Goal: Information Seeking & Learning: Learn about a topic

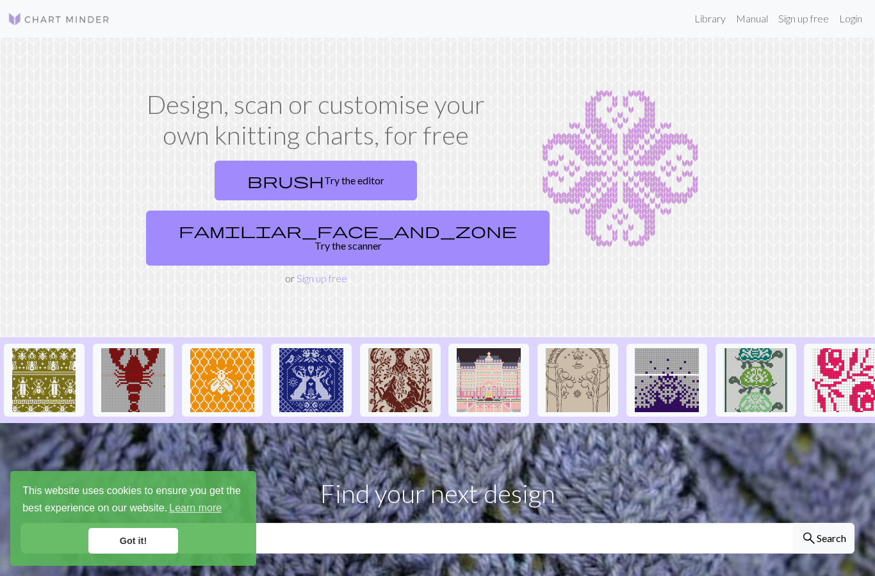
scroll to position [15, 0]
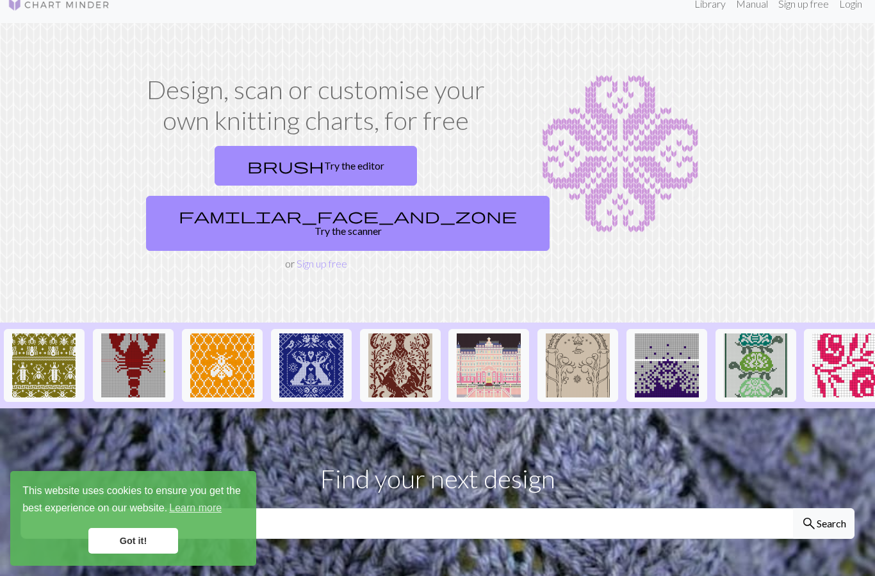
click at [706, 3] on link "Library" at bounding box center [710, 4] width 42 height 26
click at [707, 8] on link "Library" at bounding box center [710, 4] width 42 height 26
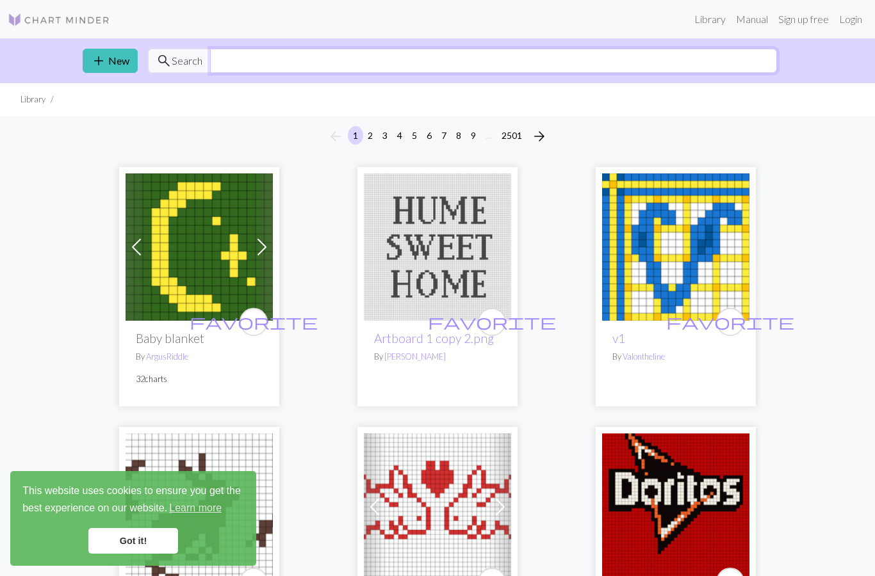
click at [619, 60] on input "text" at bounding box center [493, 61] width 567 height 24
type input "P"
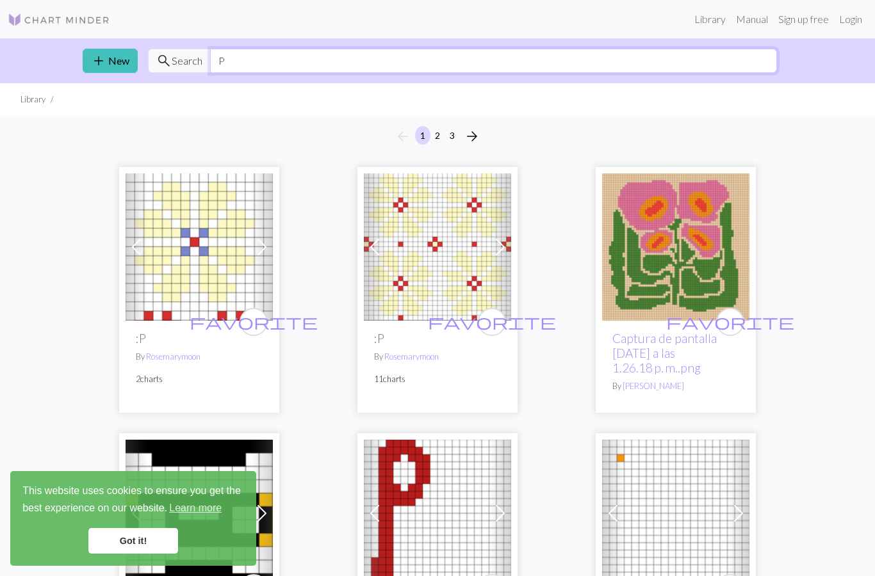
click at [645, 57] on input "P" at bounding box center [493, 61] width 567 height 24
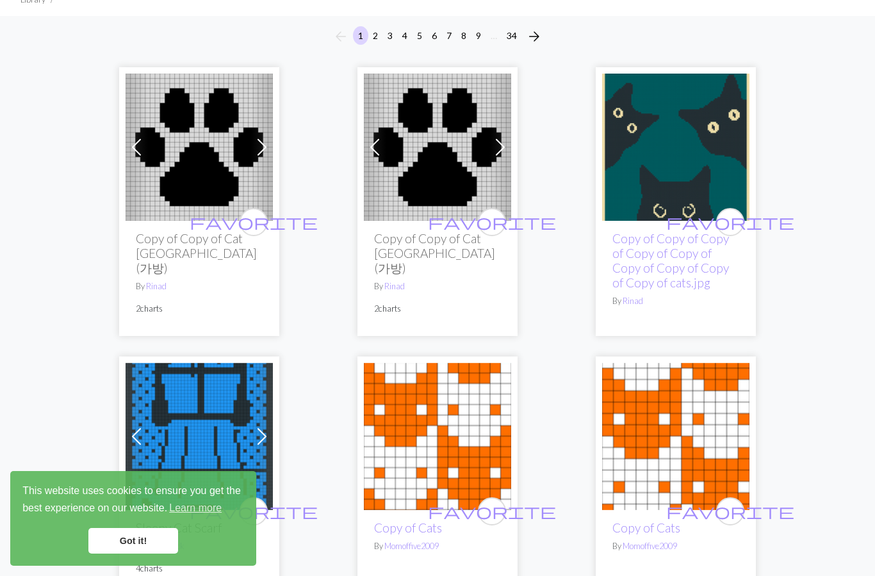
scroll to position [81, 0]
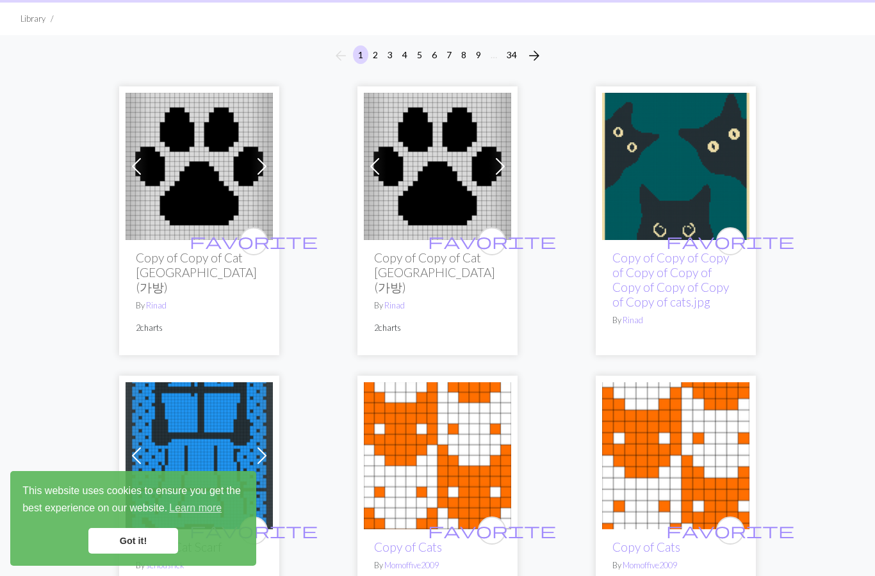
type input "Cat"
click at [205, 168] on img at bounding box center [199, 166] width 147 height 147
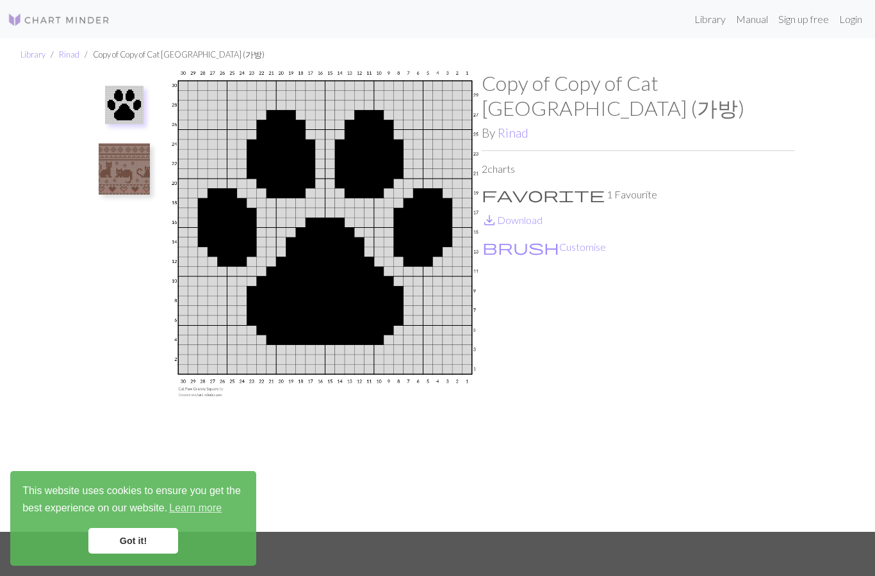
click at [758, 20] on link "Manual" at bounding box center [752, 19] width 42 height 26
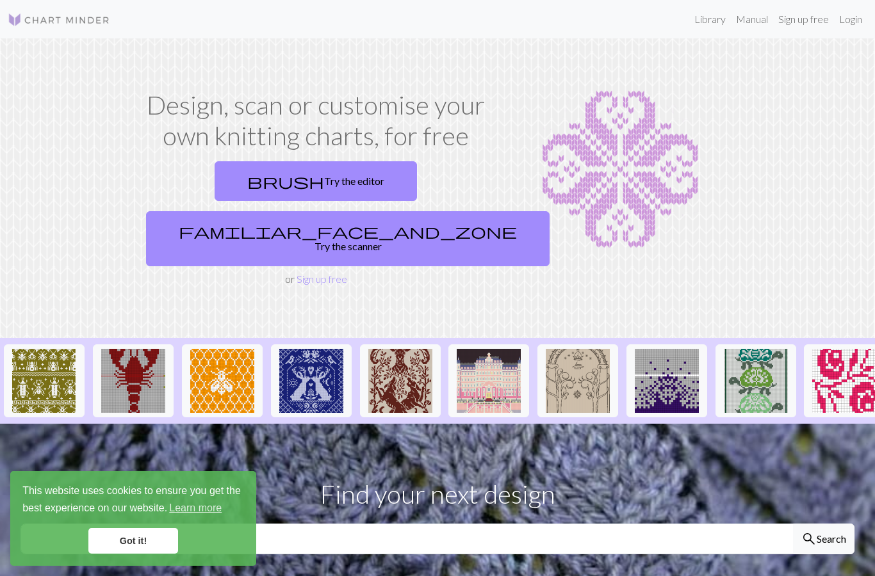
click at [709, 24] on link "Library" at bounding box center [710, 19] width 42 height 26
click at [704, 20] on link "Library" at bounding box center [710, 19] width 42 height 26
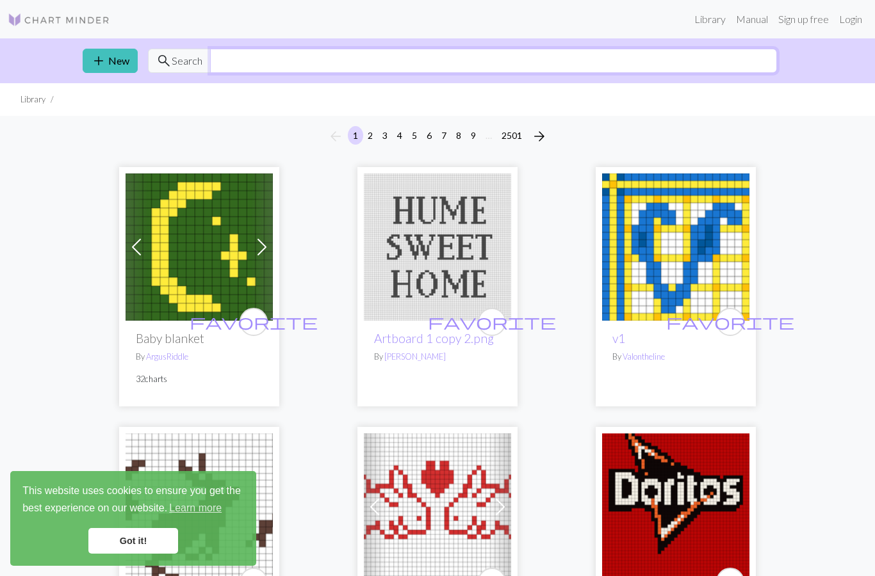
click at [598, 65] on input "text" at bounding box center [493, 61] width 567 height 24
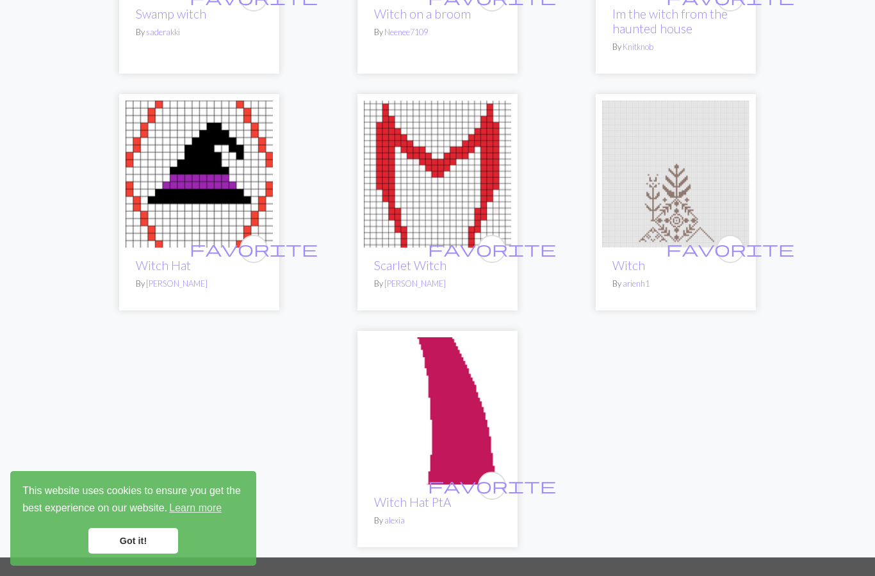
scroll to position [3005, 0]
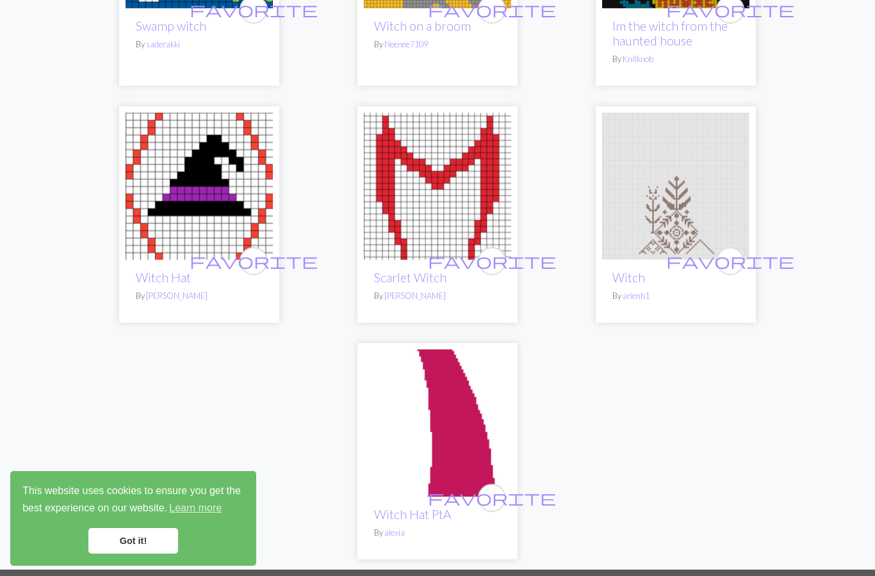
type input "Witch"
click at [218, 156] on img at bounding box center [199, 186] width 147 height 147
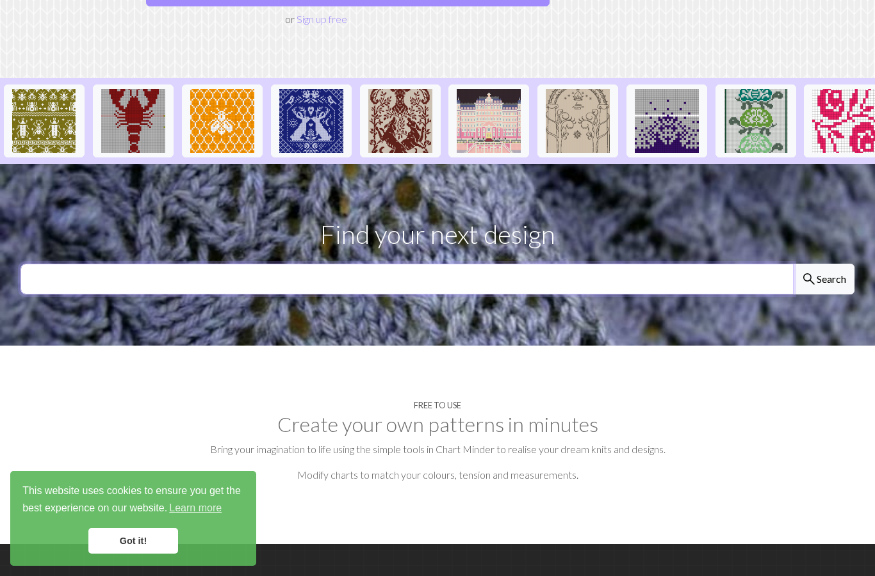
click at [571, 264] on input "text" at bounding box center [406, 279] width 773 height 31
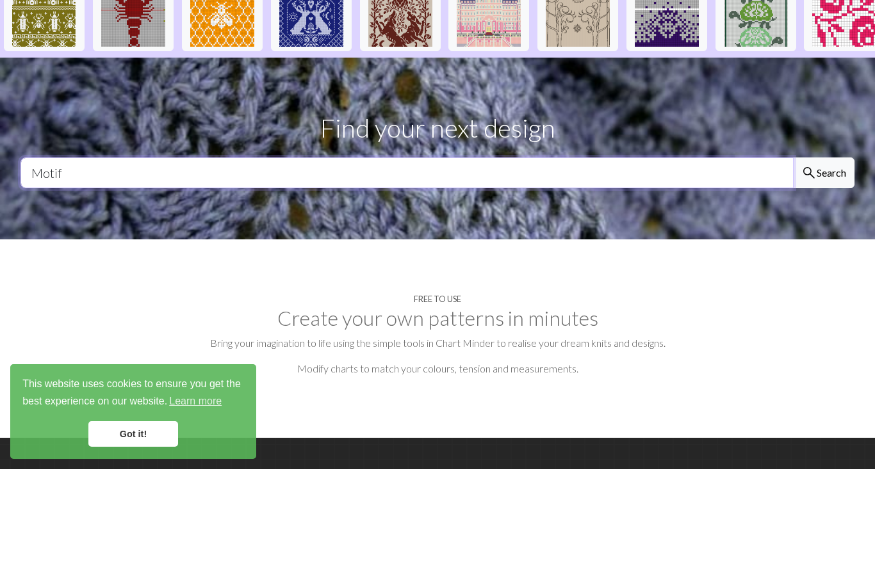
type input "Motif"
click at [823, 264] on button "search Search" at bounding box center [823, 279] width 61 height 31
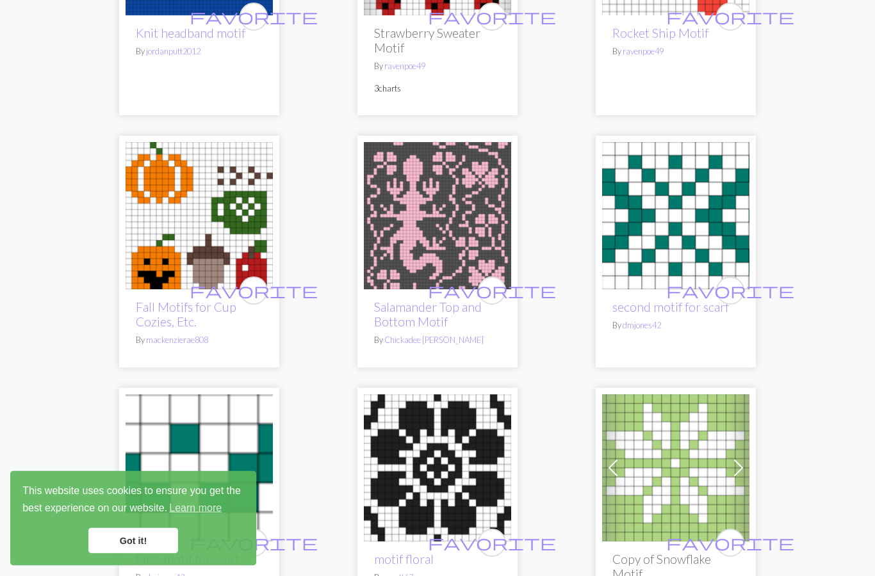
scroll to position [818, 0]
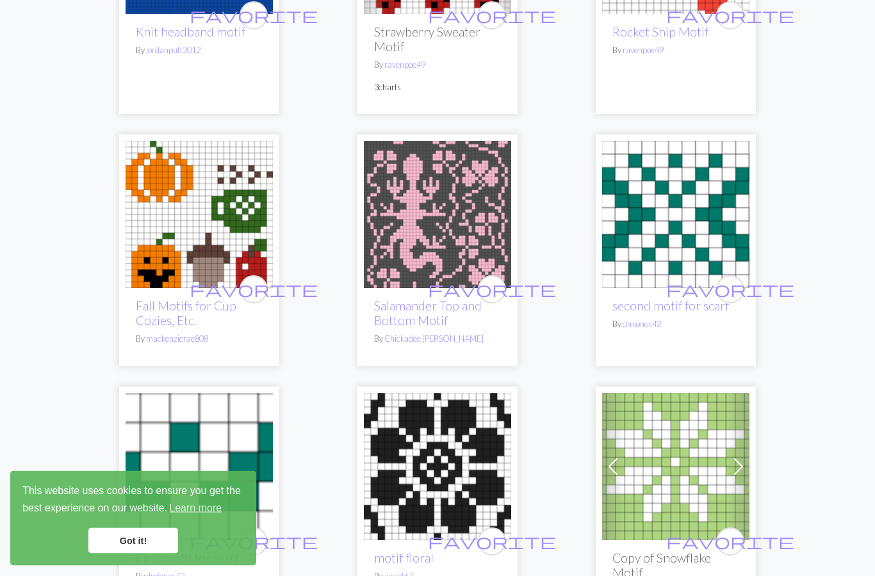
click at [213, 213] on img at bounding box center [199, 215] width 147 height 147
